Goal: Task Accomplishment & Management: Manage account settings

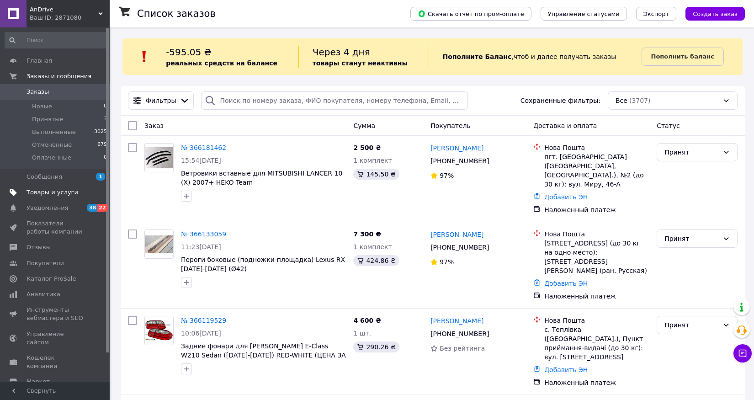
click at [55, 193] on span "Товары и услуги" at bounding box center [53, 192] width 52 height 8
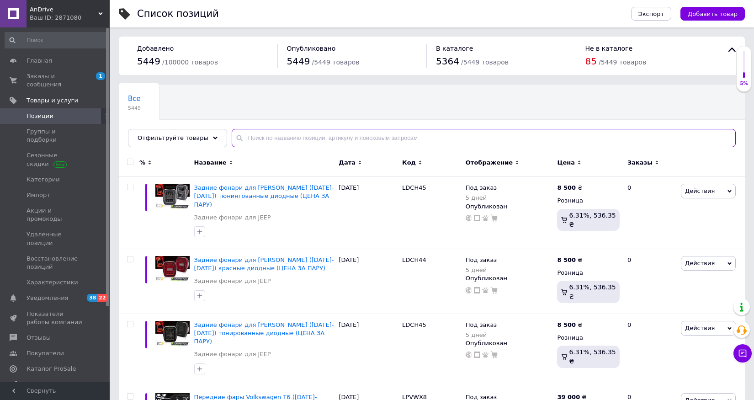
click at [261, 132] on input "text" at bounding box center [484, 138] width 504 height 18
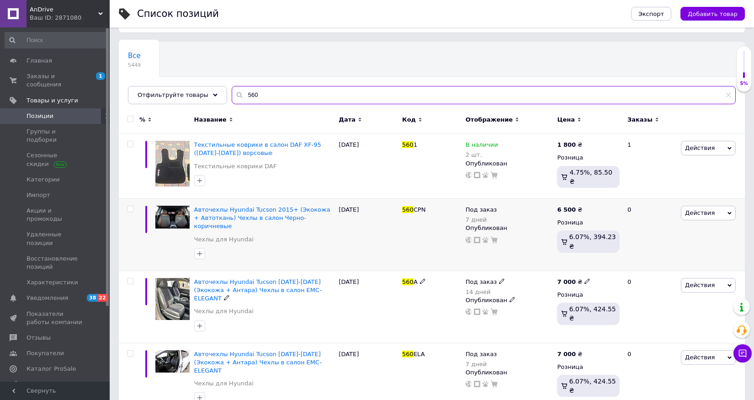
scroll to position [43, 0]
type input "560"
click at [234, 223] on use at bounding box center [236, 225] width 5 height 5
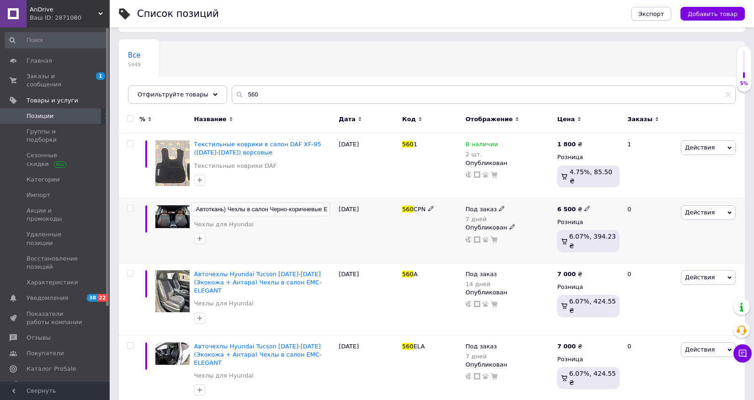
scroll to position [0, 133]
type input "Авточехлы Hyundai Tucson 2015+ (Экокожа + Автоткань) Чехлы в салон Черно-коричн…"
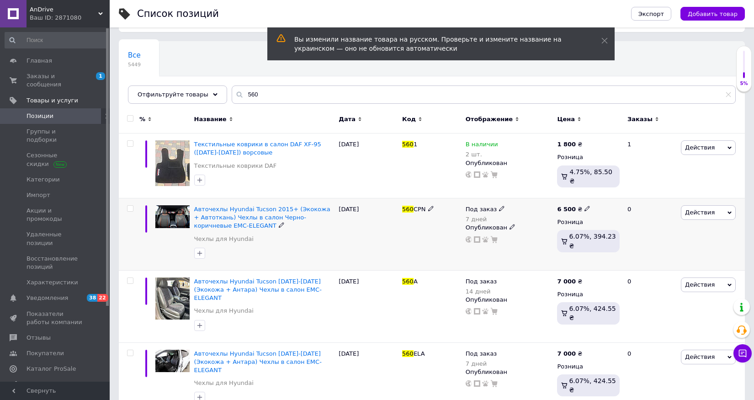
click at [279, 223] on icon at bounding box center [281, 224] width 5 height 5
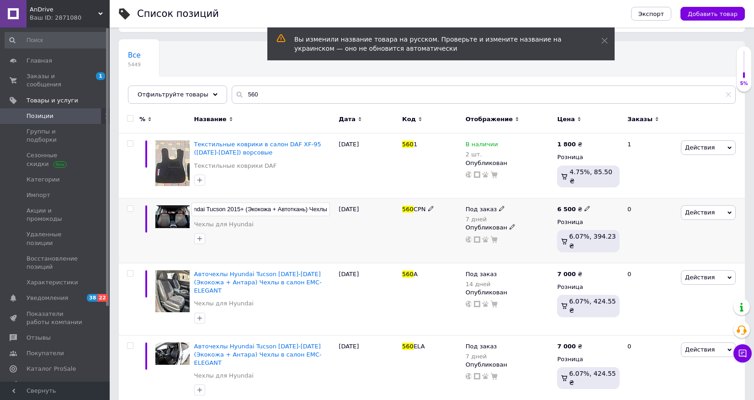
scroll to position [0, 0]
drag, startPoint x: 219, startPoint y: 210, endPoint x: 283, endPoint y: 207, distance: 63.6
click at [283, 207] on input "Авточехлы Hyundai Tucson 2015+ (Экокожа + Автоткань) Чехлы в салон Черно-коричн…" at bounding box center [261, 210] width 139 height 14
click at [286, 208] on input "Авточехлы Hyundai Tucson 2015+ (Экокожа + Автоткань) Чехлы в салон Черно-коричн…" at bounding box center [261, 210] width 139 height 14
type input "Авточехлы Hyundai Tucson [DATE]-[DATE] (Экокожа + Автоткань) Чехлы в салон Черн…"
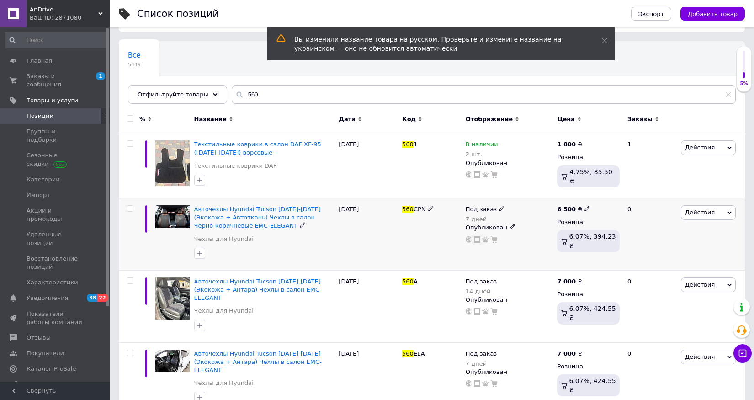
scroll to position [51, 0]
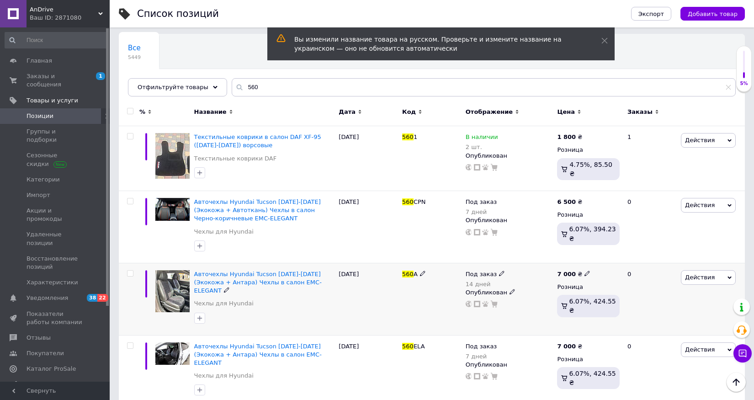
click at [229, 287] on icon at bounding box center [226, 289] width 5 height 5
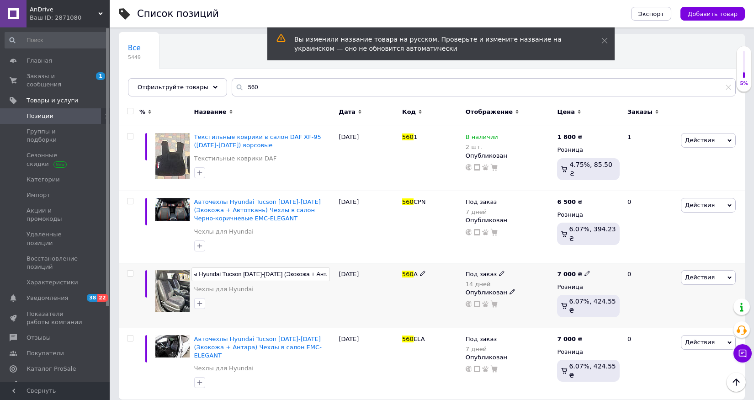
scroll to position [0, 0]
drag, startPoint x: 213, startPoint y: 274, endPoint x: 175, endPoint y: 275, distance: 37.9
click at [175, 275] on div "Авточехлы Hyundai Tucson [DATE]-[DATE] (Экокожа + Антара) Чехлы в салон EMC-ELE…" at bounding box center [432, 295] width 626 height 65
click at [298, 274] on input "Авточехлы Hyundai Tucson [DATE]-[DATE] (Экокожа + Антара) Чехлы в салон EMC-ELE…" at bounding box center [261, 274] width 139 height 14
type input "Авточехлы Hyundai Tucson [DATE]-[DATE] (Экокожа + Антара) Чехлы в салон EMC-ELE…"
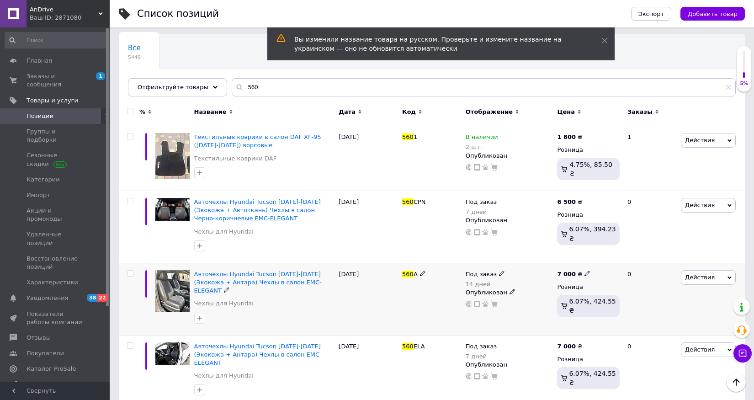
click at [360, 309] on div "[DATE]" at bounding box center [368, 299] width 64 height 72
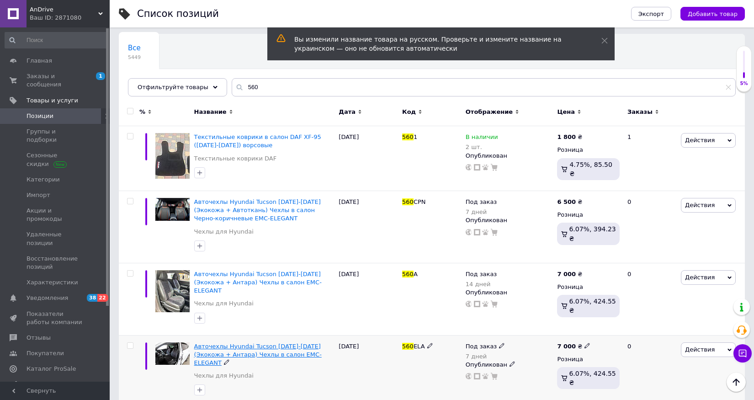
click at [299, 343] on span "Авточехлы Hyundai Tucson [DATE]-[DATE] (Экокожа + Антара) Чехлы в салон EMC-ELE…" at bounding box center [258, 354] width 128 height 23
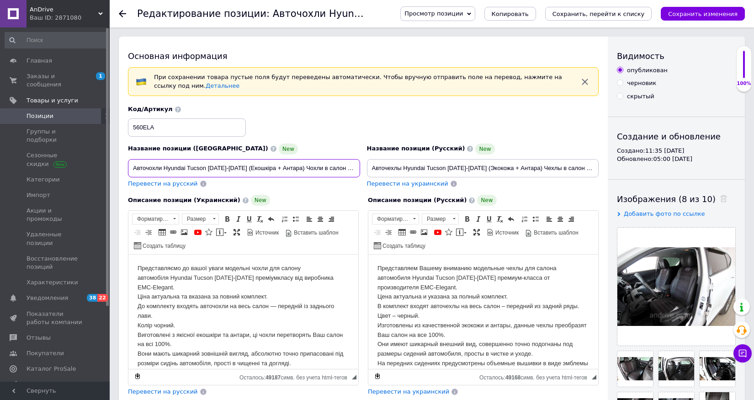
drag, startPoint x: 272, startPoint y: 168, endPoint x: 291, endPoint y: 170, distance: 19.7
click at [291, 170] on input "Авточохли Hyundai Tucson [DATE]-[DATE] (Екошкіра + Антара) Чохли в салон EMC-EL…" at bounding box center [244, 168] width 232 height 18
click at [509, 18] on button "Копировать" at bounding box center [511, 14] width 52 height 14
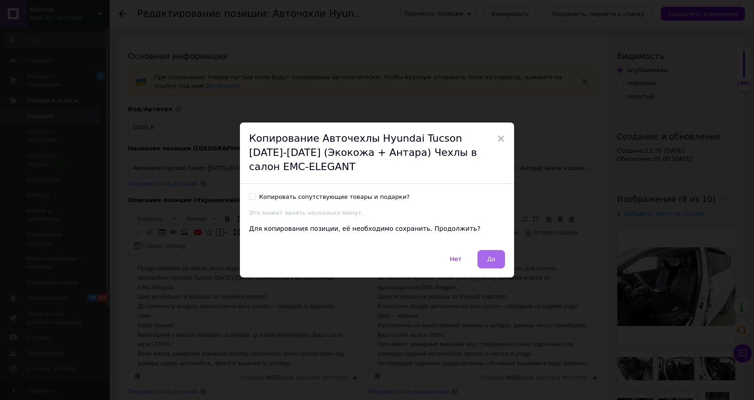
click at [490, 256] on button "Да" at bounding box center [491, 259] width 27 height 18
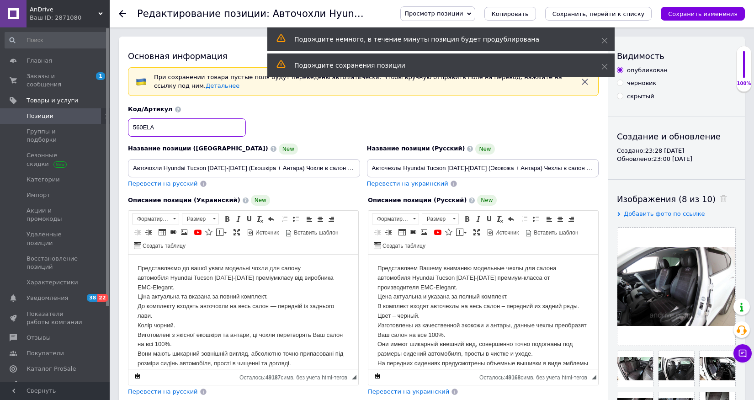
drag, startPoint x: 143, startPoint y: 126, endPoint x: 181, endPoint y: 128, distance: 38.5
click at [181, 128] on input "560ELA" at bounding box center [187, 127] width 118 height 18
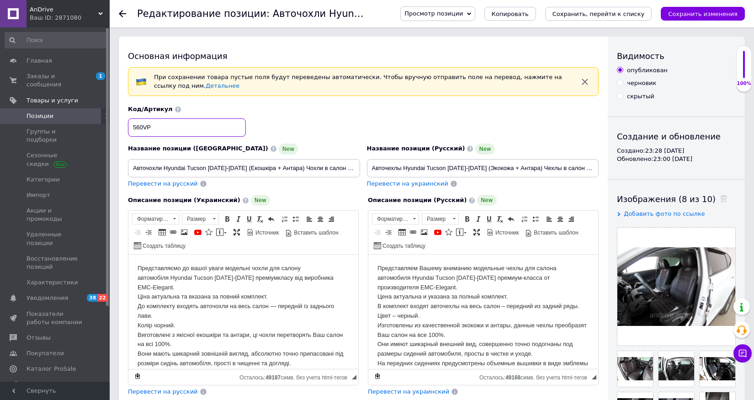
type input "560VP"
drag, startPoint x: 273, startPoint y: 168, endPoint x: 291, endPoint y: 168, distance: 18.3
click at [291, 168] on input "Авточохли Hyundai Tucson [DATE]-[DATE] (Екошкіра + Антара) Чохли в салон EMC-EL…" at bounding box center [244, 168] width 232 height 18
type input "Авточохли Hyundai Tucson [DATE]-[DATE] (Екошкіра + Тканина) Чохли в салон EMC-E…"
drag, startPoint x: 510, startPoint y: 168, endPoint x: 529, endPoint y: 168, distance: 19.7
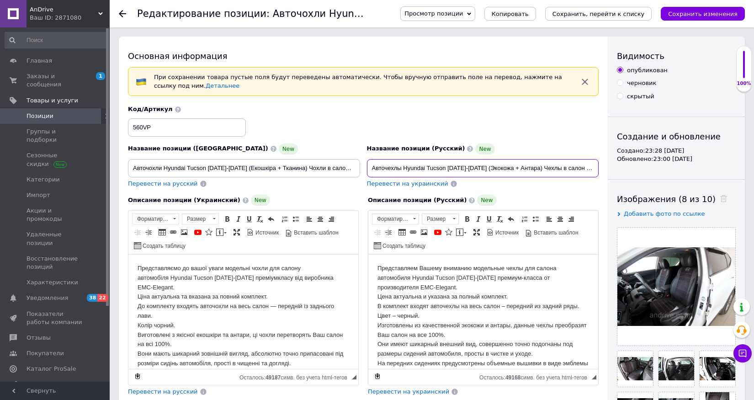
click at [529, 168] on input "Авточехлы Hyundai Tucson [DATE]-[DATE] (Экокожа + Антара) Чехлы в салон EMC-ELE…" at bounding box center [483, 168] width 232 height 18
type input "Авточехлы Hyundai Tucson [DATE]-[DATE] (Экокожа + Ткань) Чехлы в салон EMC-ELEG…"
click at [267, 280] on body "Представляємо до вашої уваги модельні чохли для салону автомобіля Hyundai Tucso…" at bounding box center [244, 349] width 212 height 171
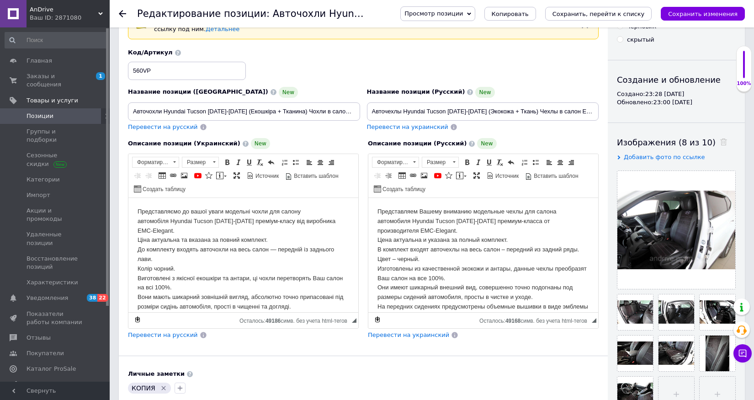
scroll to position [62, 0]
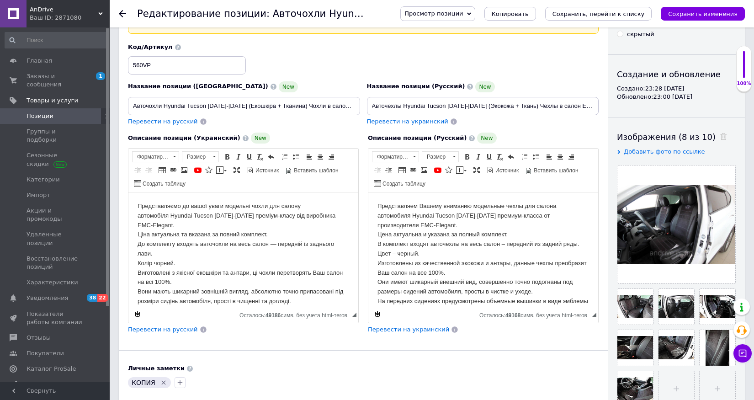
click at [155, 264] on body "Представляємо до вашої уваги модельні чохли для салону автомобіля Hyundai Tucso…" at bounding box center [244, 287] width 212 height 171
click at [399, 252] on body "Представляем Вашему вниманию модельные чехлы для салона автомобиля Hyundai Tucs…" at bounding box center [484, 287] width 212 height 171
drag, startPoint x: 496, startPoint y: 263, endPoint x: 514, endPoint y: 264, distance: 18.3
click at [514, 264] on body "Представляем Вашему вниманию модельные чехлы для салона автомобиля Hyundai Tucs…" at bounding box center [484, 287] width 212 height 171
drag, startPoint x: 238, startPoint y: 273, endPoint x: 252, endPoint y: 273, distance: 14.2
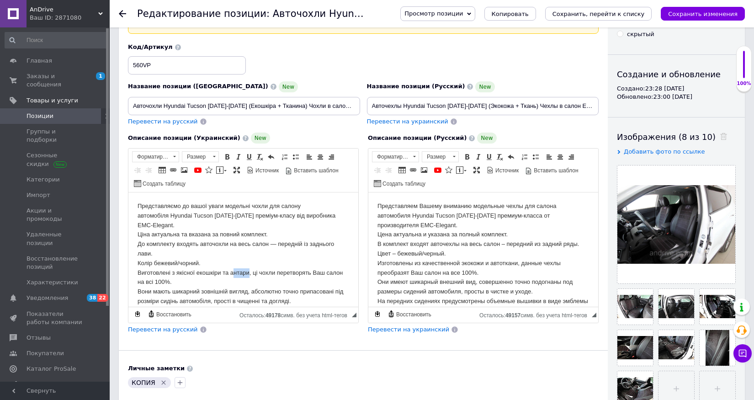
click at [252, 273] on body "Представляємо до вашої уваги модельні чохли для салону автомобіля Hyundai Tucso…" at bounding box center [244, 287] width 212 height 171
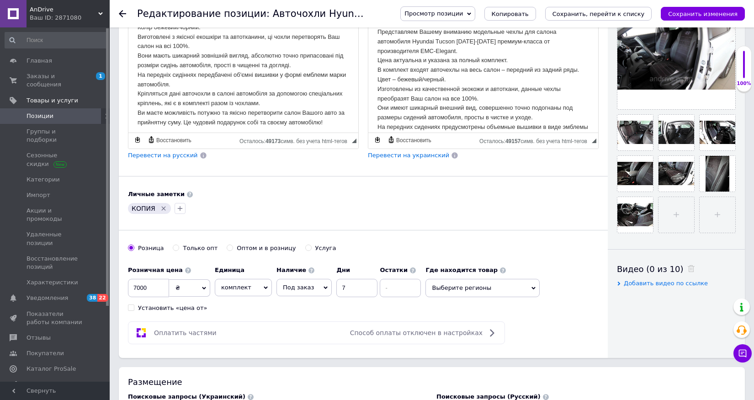
scroll to position [235, 0]
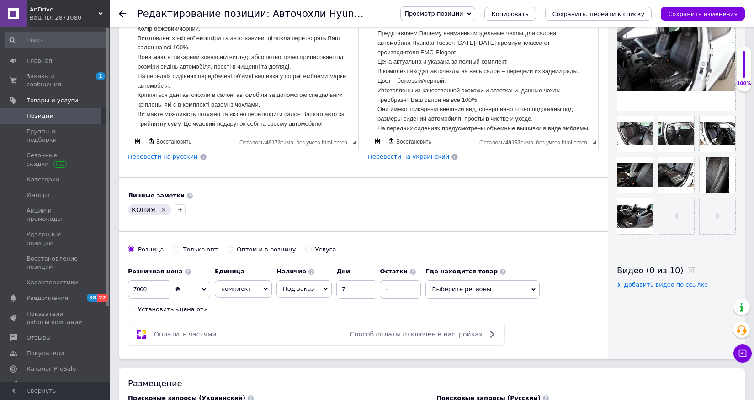
click at [162, 210] on icon "Удалить метку" at bounding box center [163, 209] width 7 height 7
click at [296, 288] on span "Под заказ" at bounding box center [298, 288] width 31 height 7
click at [295, 344] on li "Готово к отправке" at bounding box center [304, 337] width 54 height 21
click at [377, 289] on input at bounding box center [383, 289] width 41 height 18
type input "1"
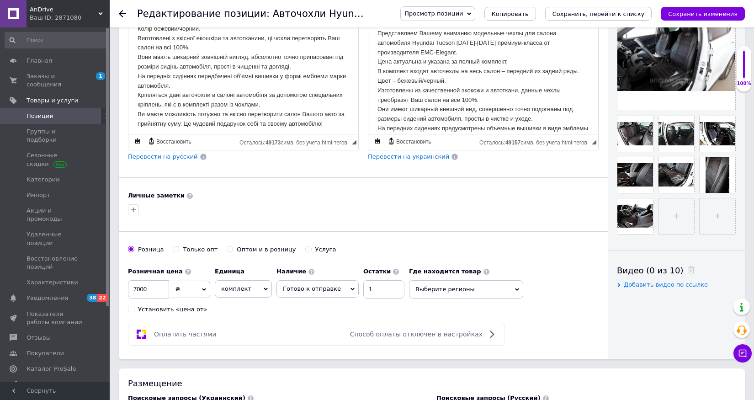
click at [462, 292] on span "Выберите регионы" at bounding box center [466, 289] width 114 height 18
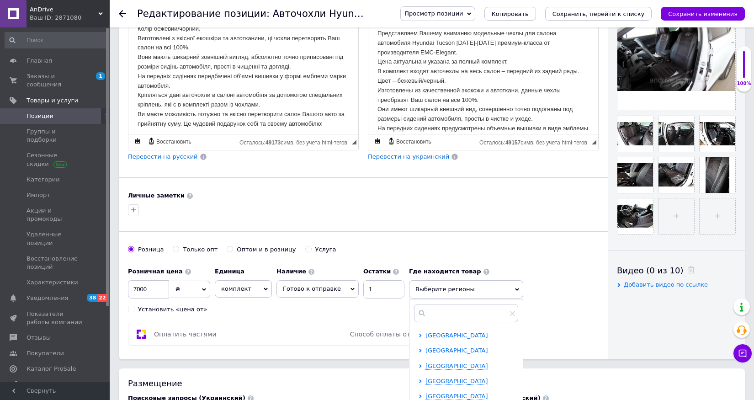
click at [447, 338] on span "[GEOGRAPHIC_DATA]" at bounding box center [457, 335] width 63 height 7
click at [446, 349] on span "Винница" at bounding box center [455, 350] width 27 height 7
checkbox input "true"
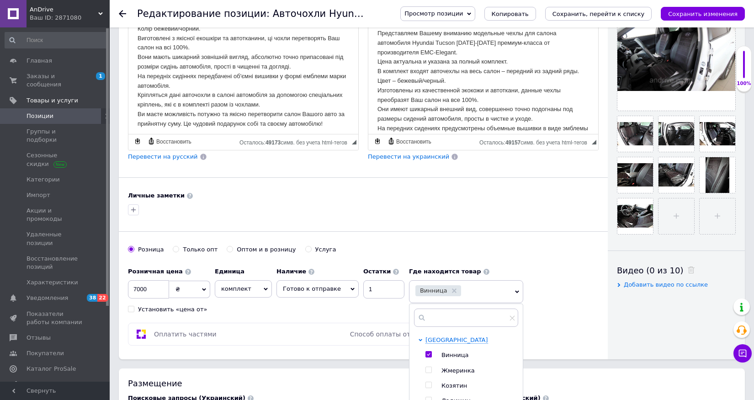
click at [526, 242] on div "Основная информация При сохранении товара пустые поля будут переведены автомати…" at bounding box center [363, 81] width 489 height 558
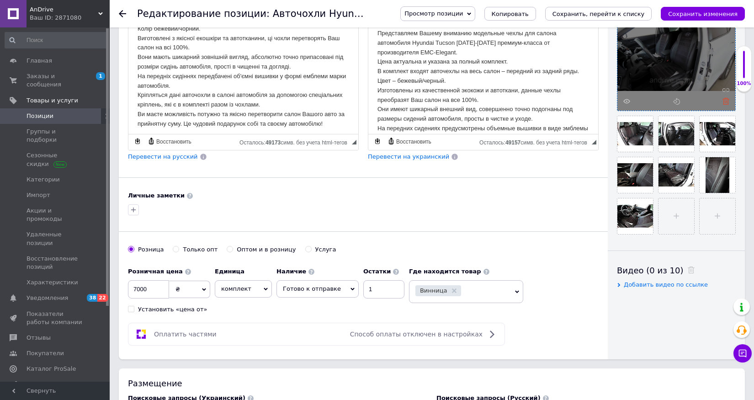
click at [724, 102] on icon at bounding box center [726, 101] width 7 height 7
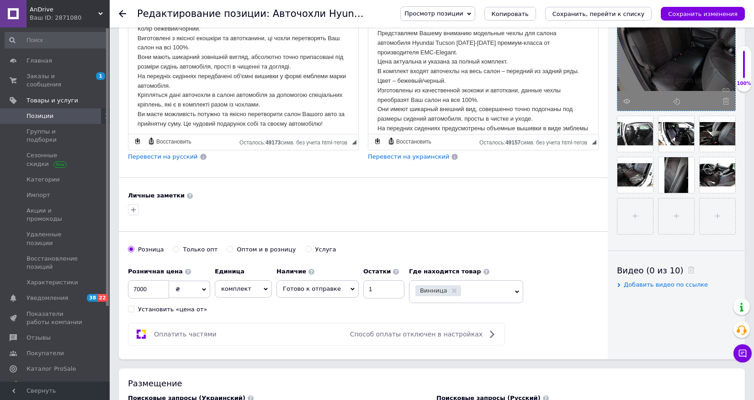
click at [724, 105] on div at bounding box center [677, 52] width 118 height 118
click at [725, 103] on icon at bounding box center [726, 101] width 7 height 7
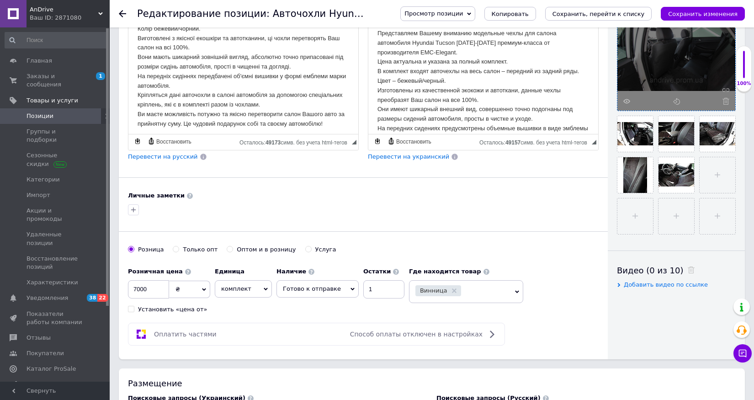
click at [725, 103] on icon at bounding box center [726, 101] width 7 height 7
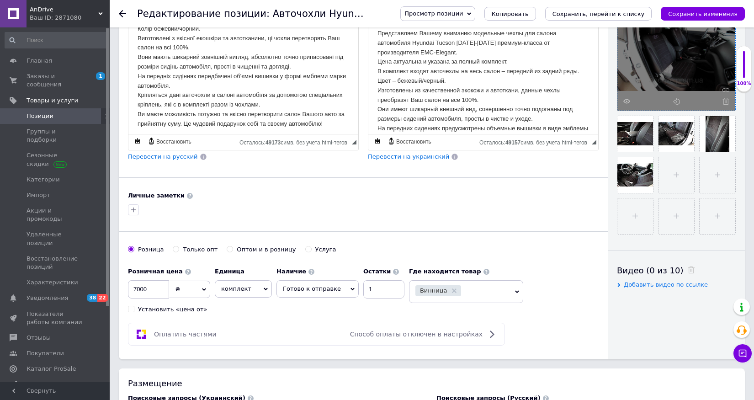
click at [725, 103] on icon at bounding box center [726, 101] width 7 height 7
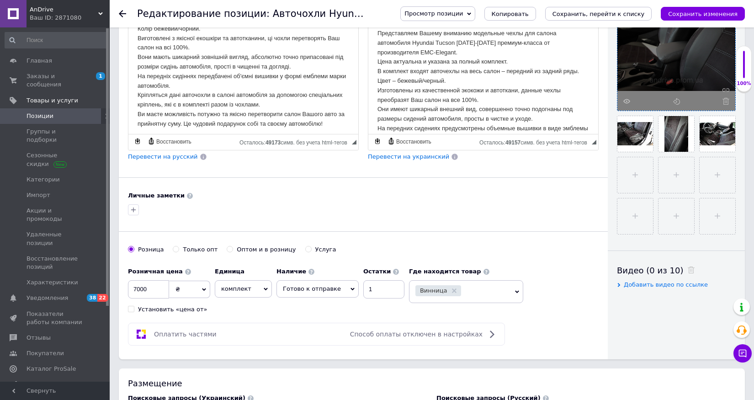
click at [725, 103] on icon at bounding box center [726, 101] width 7 height 7
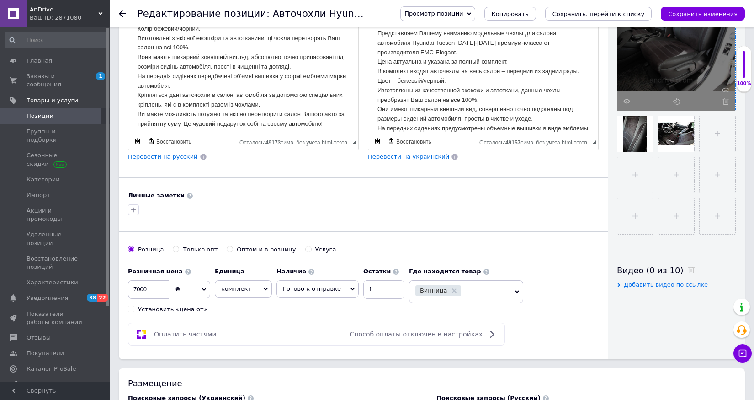
click at [725, 103] on icon at bounding box center [726, 101] width 7 height 7
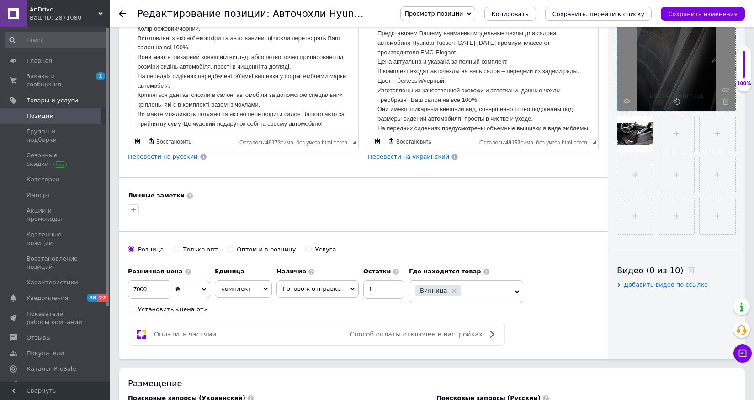
click at [725, 103] on icon at bounding box center [726, 101] width 7 height 7
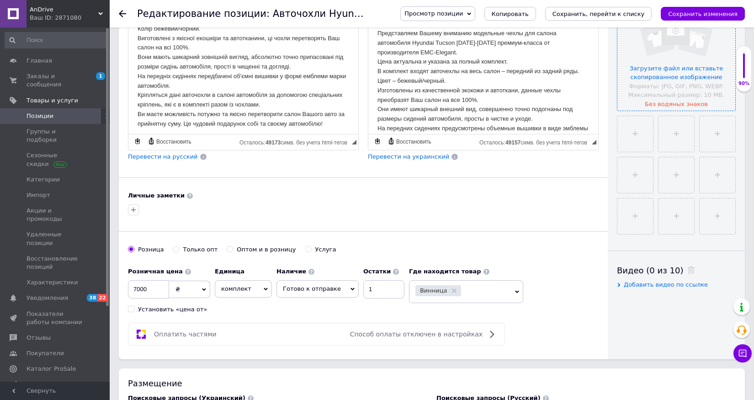
click at [725, 103] on input "file" at bounding box center [677, 52] width 118 height 118
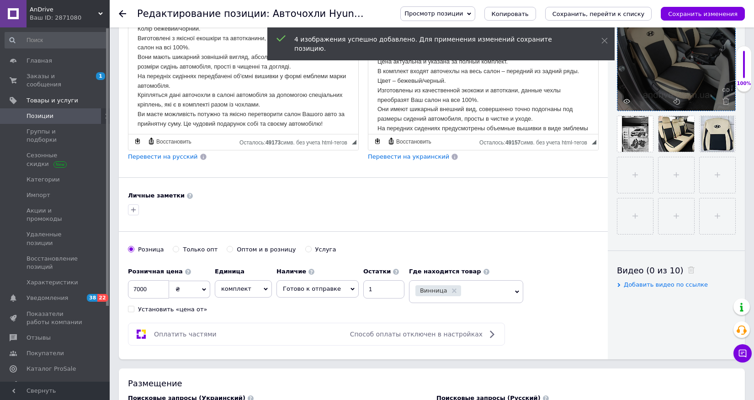
click at [551, 205] on div at bounding box center [363, 210] width 474 height 15
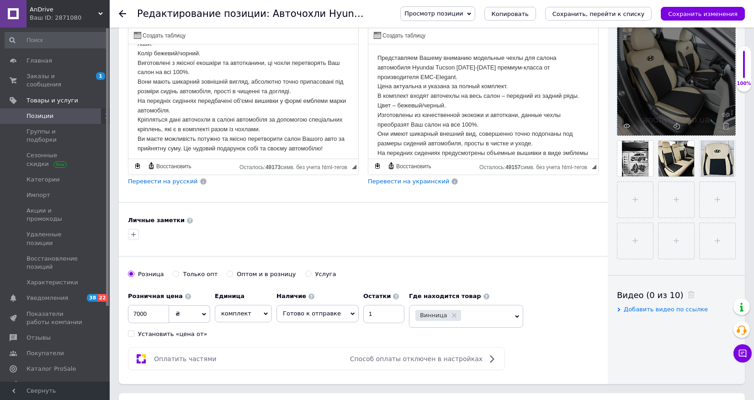
scroll to position [203, 0]
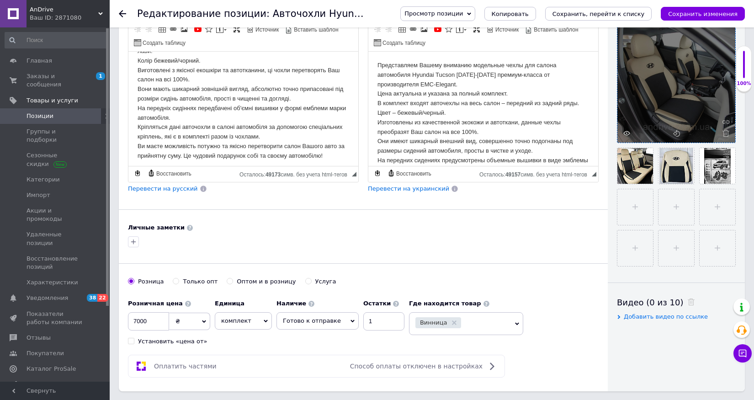
click at [532, 230] on div "Личные заметки" at bounding box center [363, 228] width 471 height 8
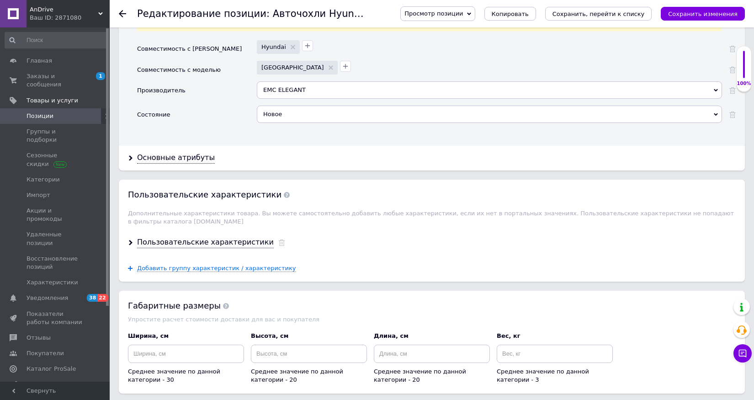
scroll to position [1001, 0]
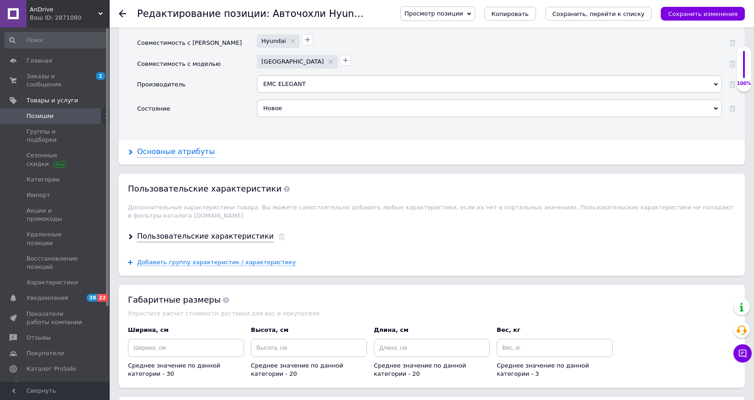
click at [190, 155] on div "Основные атрибуты" at bounding box center [176, 152] width 78 height 11
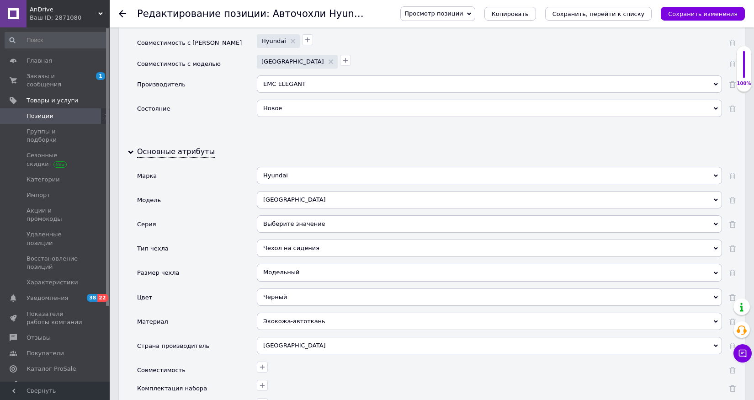
click at [305, 229] on div "Выберите значение" at bounding box center [489, 223] width 465 height 17
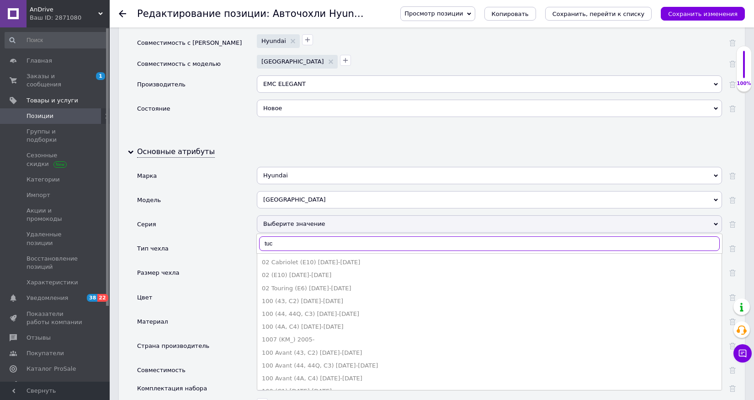
type input "tucs"
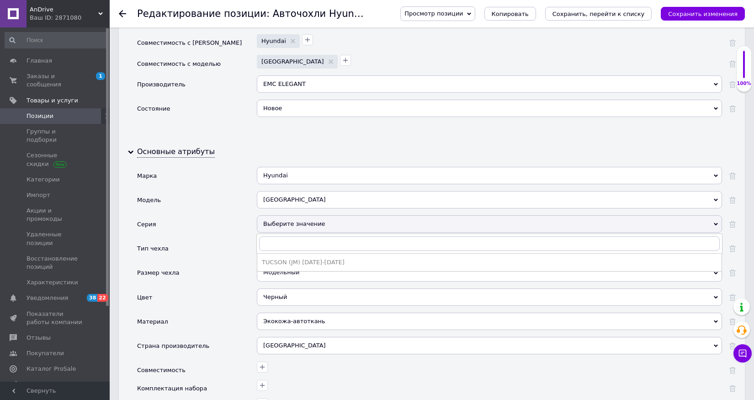
click at [239, 253] on div "Тип чехла" at bounding box center [197, 252] width 120 height 24
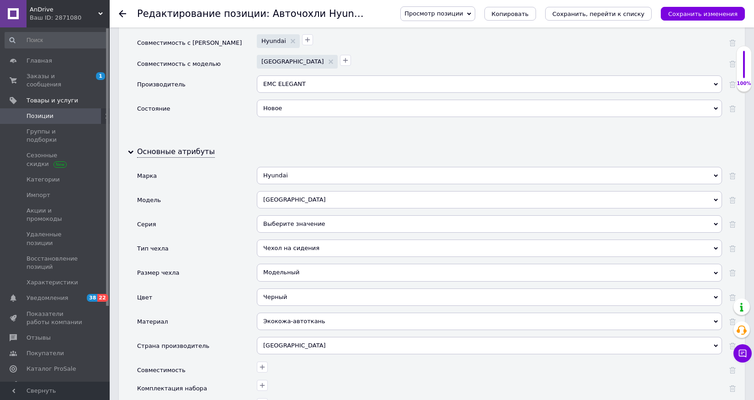
click at [275, 301] on div "Черный" at bounding box center [489, 296] width 465 height 17
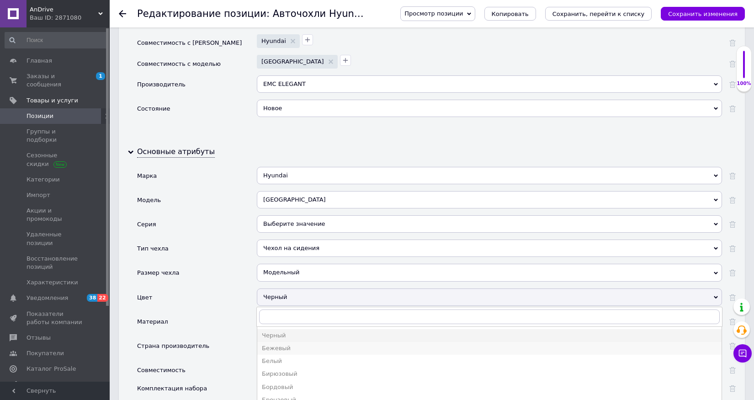
click at [279, 350] on div "Бежевый" at bounding box center [489, 348] width 455 height 8
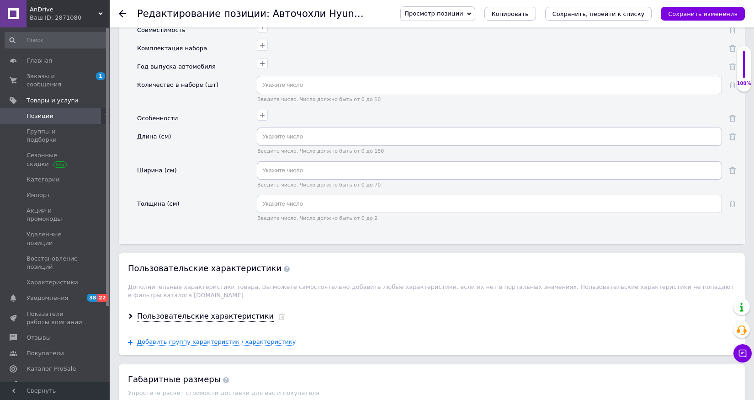
scroll to position [1369, 0]
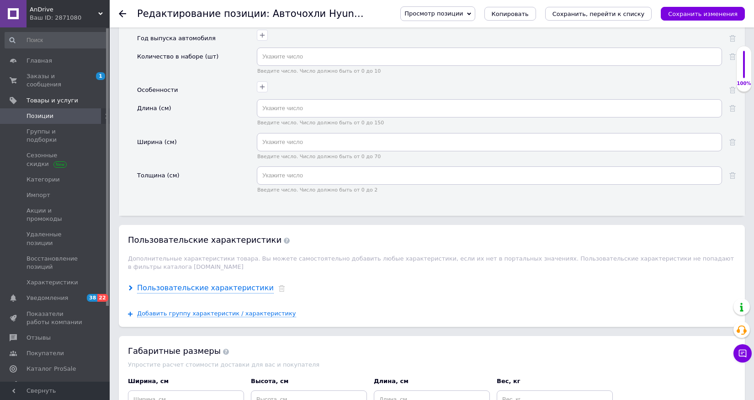
click at [219, 291] on div "Пользовательские характеристики" at bounding box center [205, 288] width 137 height 11
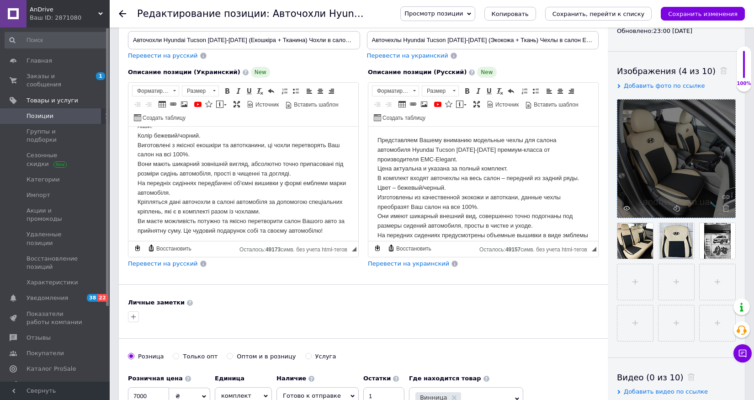
scroll to position [0, 0]
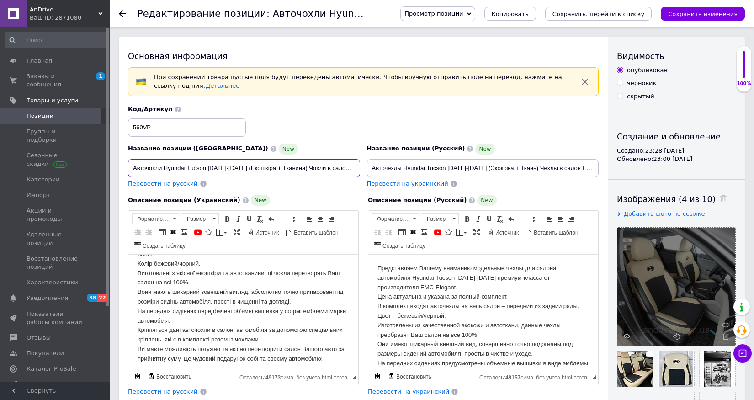
click at [206, 166] on input "Авточохли Hyundai Tucson [DATE]-[DATE] (Екошкіра + Тканина) Чохли в салон EMC-E…" at bounding box center [244, 168] width 232 height 18
type input "Авточохли Hyundai Tucson III [DATE]-[DATE] (Екошкіра + Тканина) Чохли в салон E…"
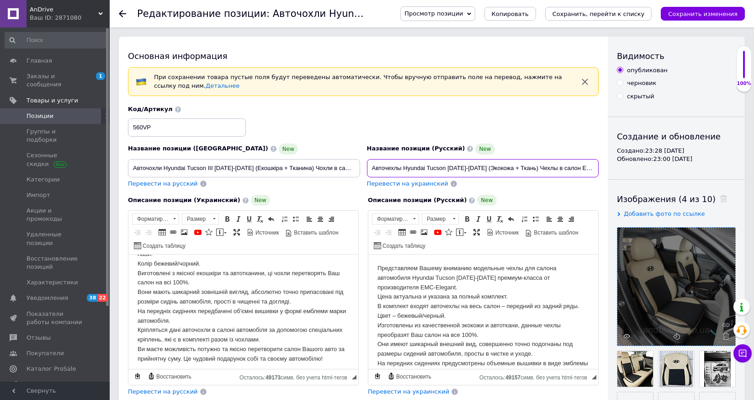
click at [447, 167] on input "Авточехлы Hyundai Tucson [DATE]-[DATE] (Экокожа + Ткань) Чехлы в салон EMC-ELEG…" at bounding box center [483, 168] width 232 height 18
type input "Авточехлы Hyundai Tucson III [DATE]-[DATE] (Экокожа + Ткань) Чехлы в салон EMC-…"
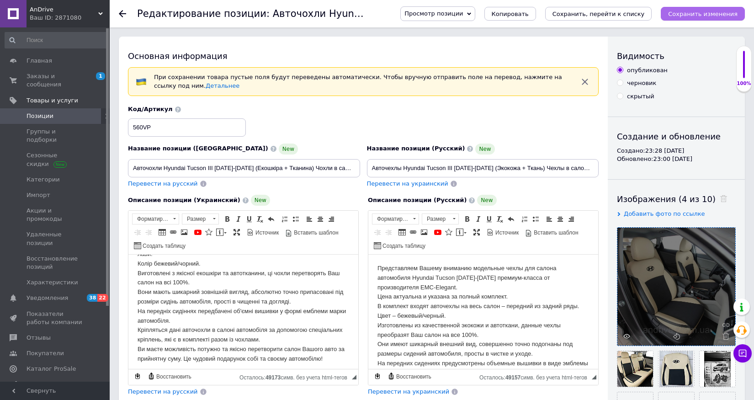
click at [710, 12] on icon "Сохранить изменения" at bounding box center [702, 14] width 69 height 7
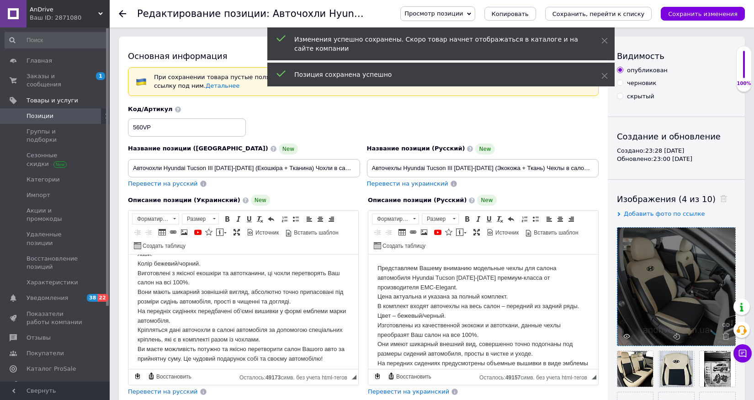
click at [43, 117] on span "Позиции" at bounding box center [40, 116] width 27 height 8
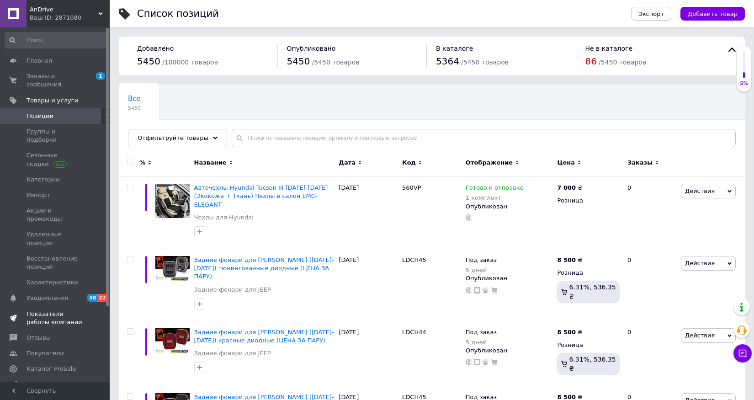
click at [56, 310] on span "Показатели работы компании" at bounding box center [56, 318] width 58 height 16
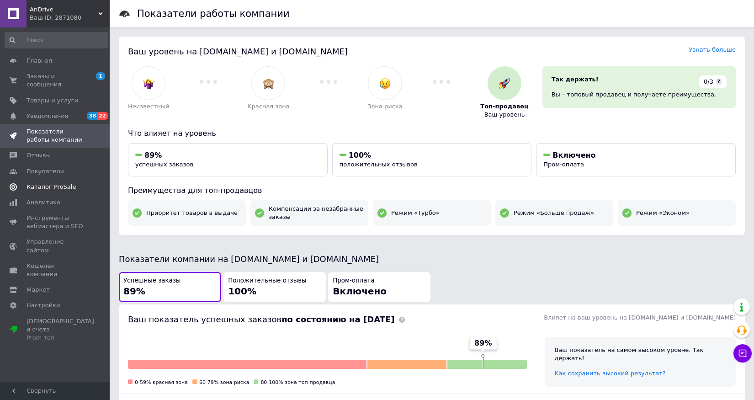
click at [62, 191] on span "Каталог ProSale" at bounding box center [51, 187] width 49 height 8
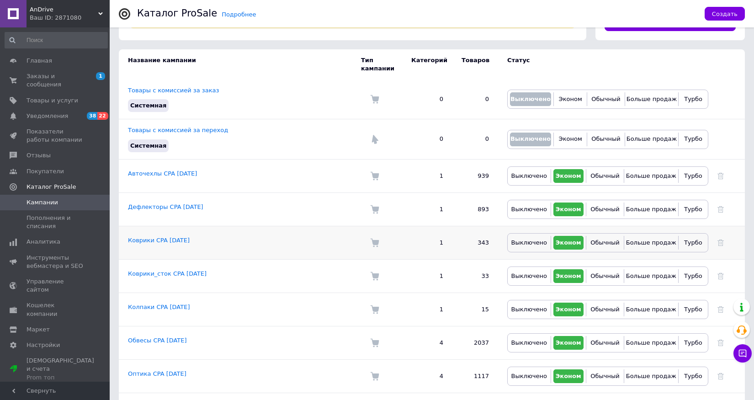
scroll to position [132, 0]
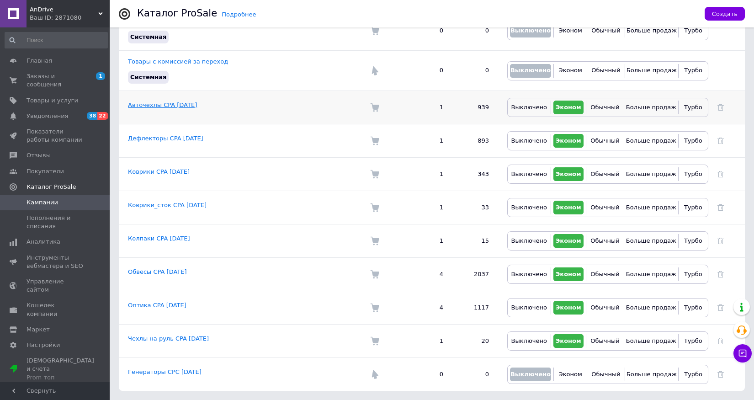
click at [168, 108] on link "Авточехлы CPA [DATE]" at bounding box center [162, 104] width 69 height 7
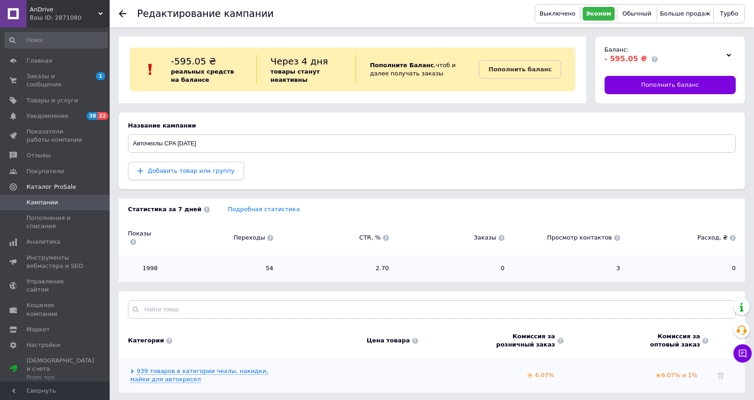
click at [182, 178] on button "Добавить товар или группу" at bounding box center [186, 171] width 116 height 18
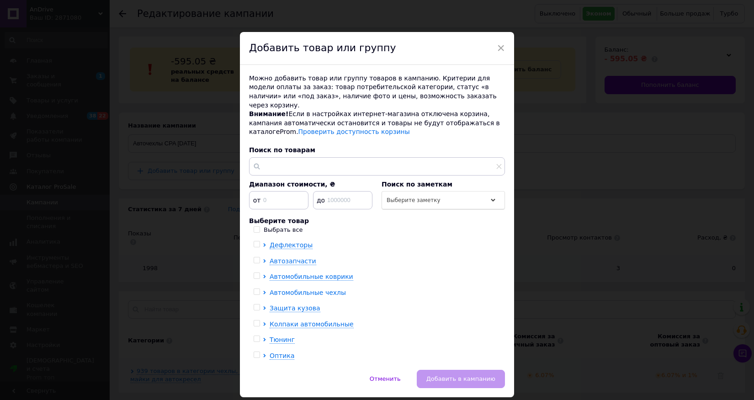
click at [263, 291] on icon at bounding box center [265, 293] width 4 height 4
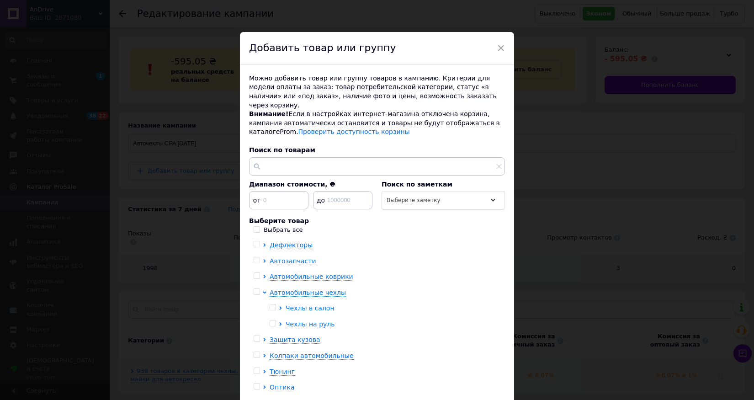
click at [279, 306] on icon at bounding box center [281, 308] width 4 height 4
click at [288, 320] on input "checkbox" at bounding box center [289, 323] width 6 height 6
checkbox input "true"
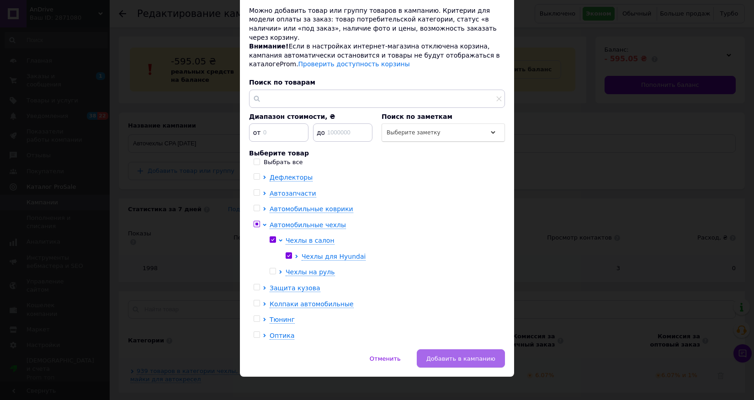
click at [446, 357] on button "Добавить в кампанию" at bounding box center [461, 358] width 88 height 18
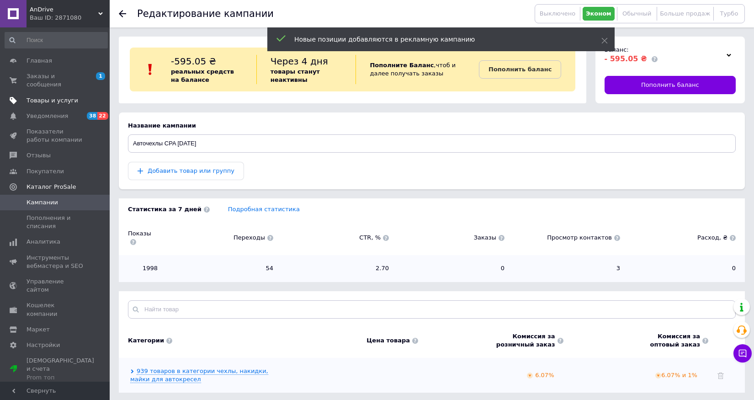
click at [58, 94] on link "Товары и услуги" at bounding box center [56, 101] width 112 height 16
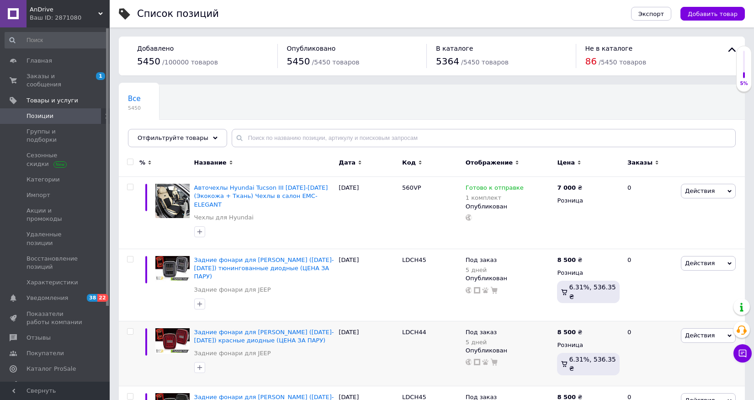
click at [132, 365] on div at bounding box center [129, 353] width 21 height 65
click at [48, 82] on span "Заказы и сообщения" at bounding box center [56, 80] width 58 height 16
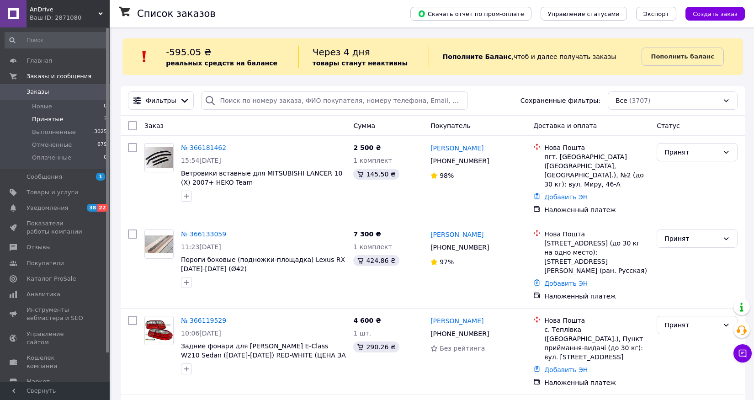
click at [55, 121] on span "Принятые" at bounding box center [48, 119] width 32 height 8
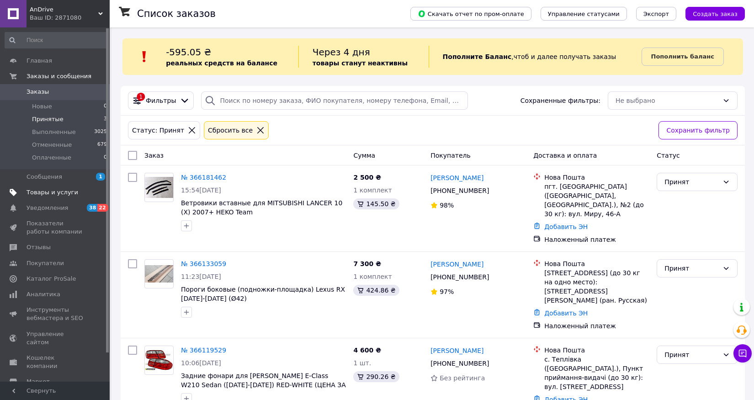
click at [54, 192] on span "Товары и услуги" at bounding box center [53, 192] width 52 height 8
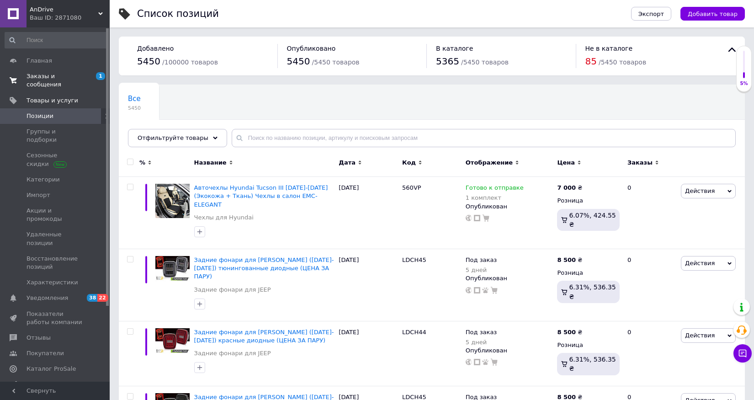
click at [43, 89] on link "Заказы и сообщения 1 0" at bounding box center [56, 81] width 112 height 24
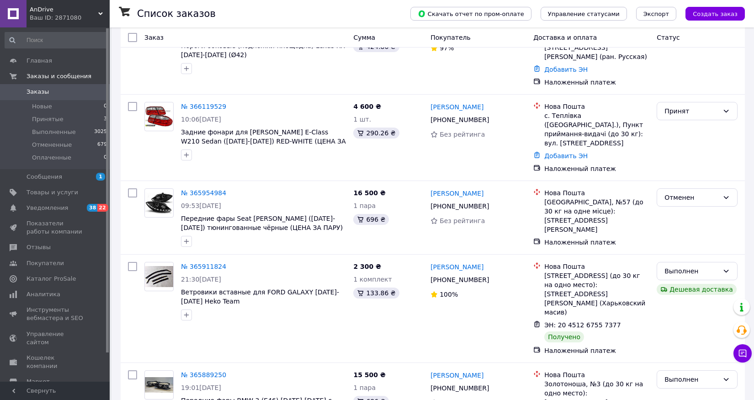
scroll to position [224, 0]
